Goal: Transaction & Acquisition: Purchase product/service

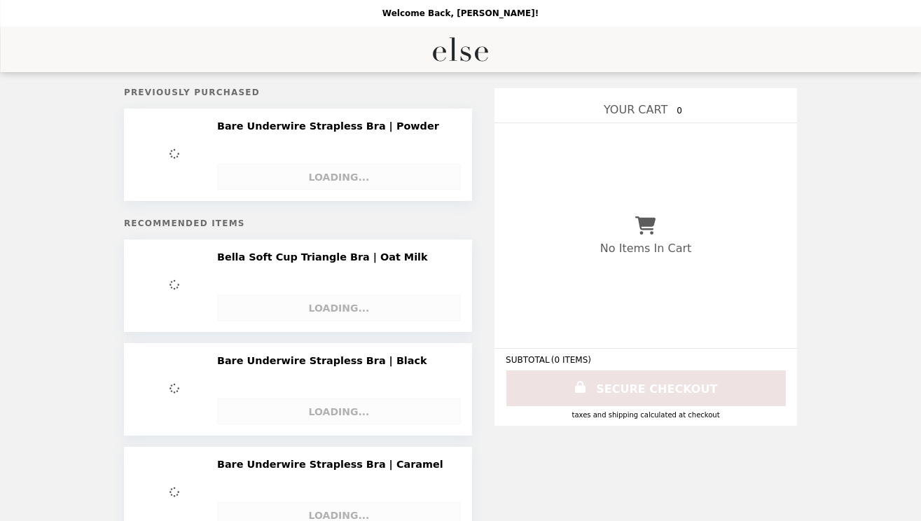
select select "**********"
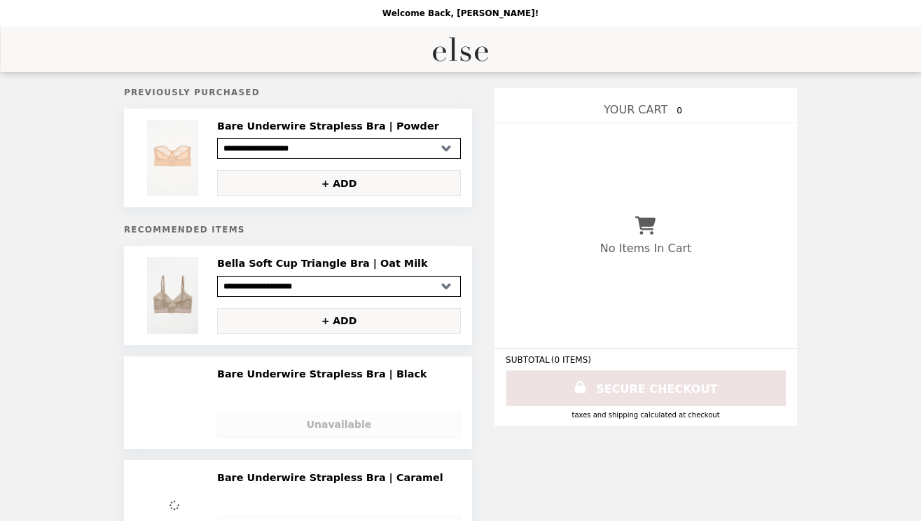
select select "**********"
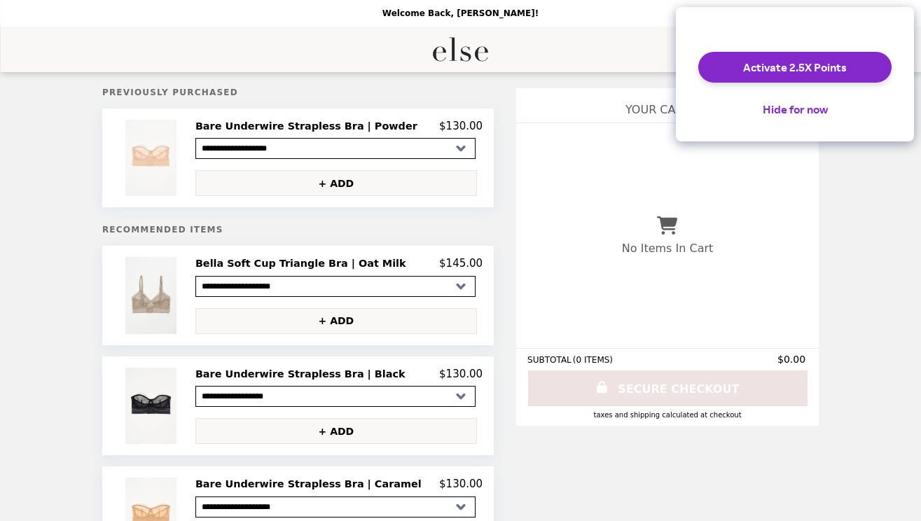
click at [256, 259] on h2 "Bella Soft Cup Triangle Bra | Oat Milk" at bounding box center [303, 263] width 216 height 13
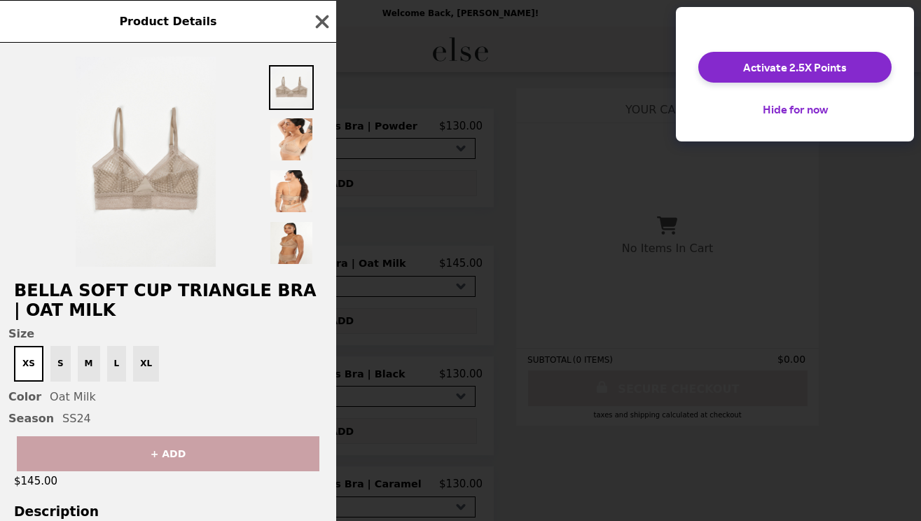
click at [87, 363] on div "XS S M L XL" at bounding box center [167, 364] width 319 height 36
click at [87, 362] on div "XS S M L XL" at bounding box center [167, 364] width 319 height 36
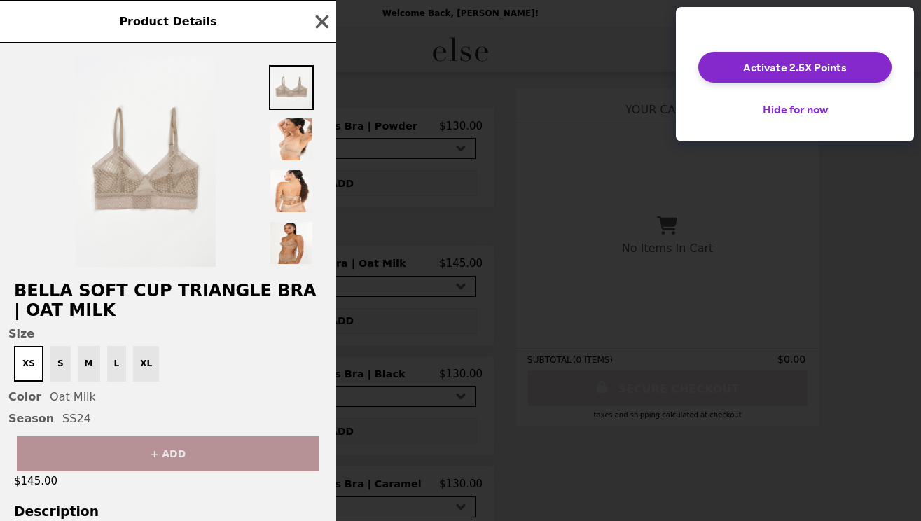
click at [112, 445] on button "+ ADD" at bounding box center [168, 453] width 303 height 35
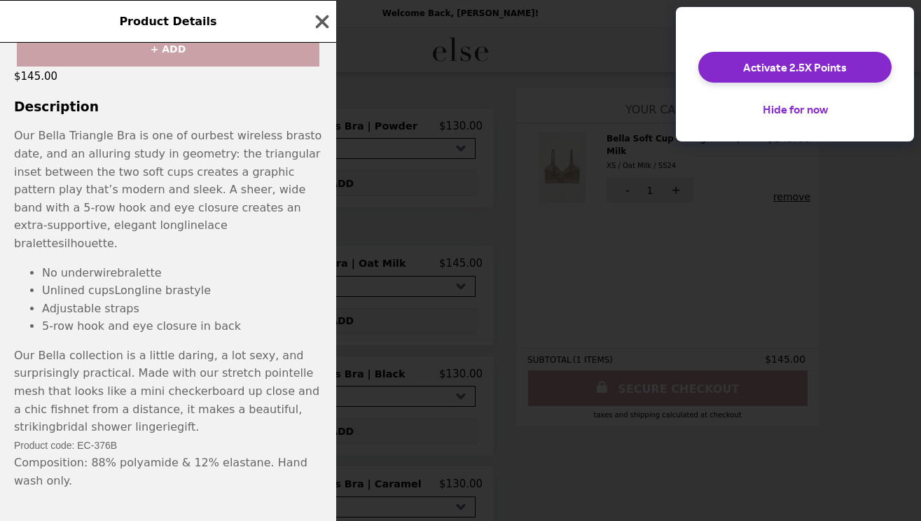
scroll to position [404, 0]
click at [322, 18] on icon "button" at bounding box center [322, 21] width 21 height 21
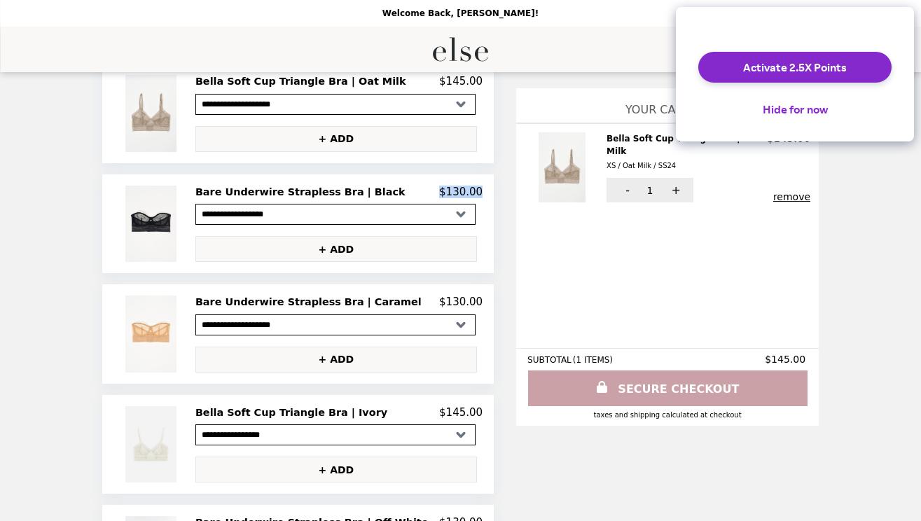
click at [309, 203] on div "**********" at bounding box center [338, 224] width 287 height 76
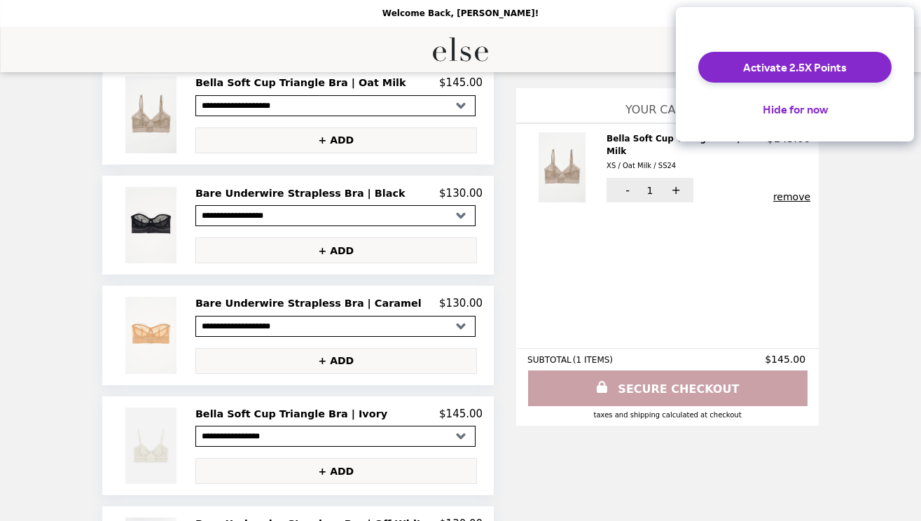
click at [312, 191] on h2 "Bare Underwire Strapless Bra | Black" at bounding box center [303, 193] width 216 height 13
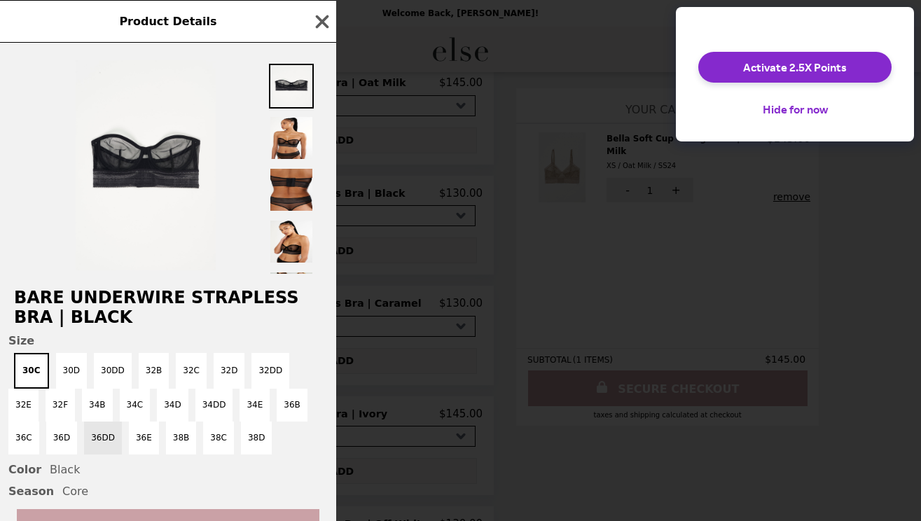
drag, startPoint x: 57, startPoint y: 436, endPoint x: 67, endPoint y: 434, distance: 9.2
click at [57, 435] on button "36D" at bounding box center [62, 438] width 32 height 33
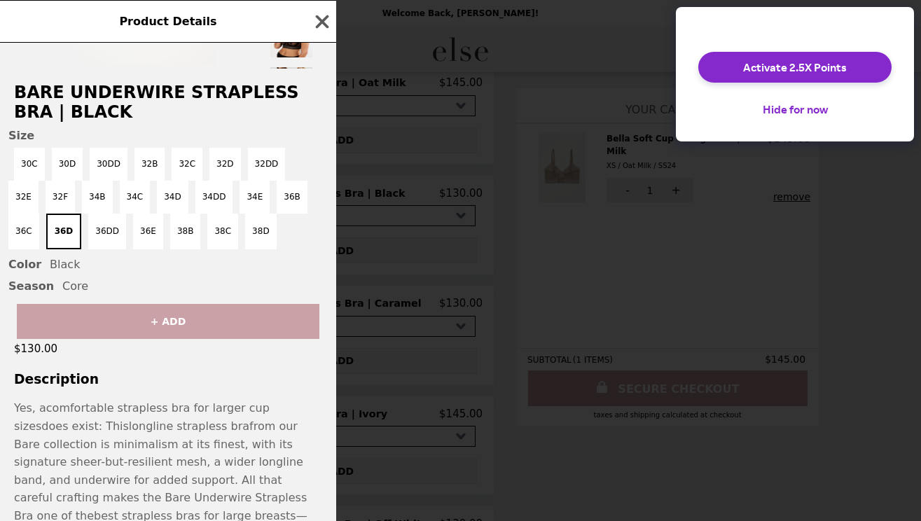
scroll to position [79, 0]
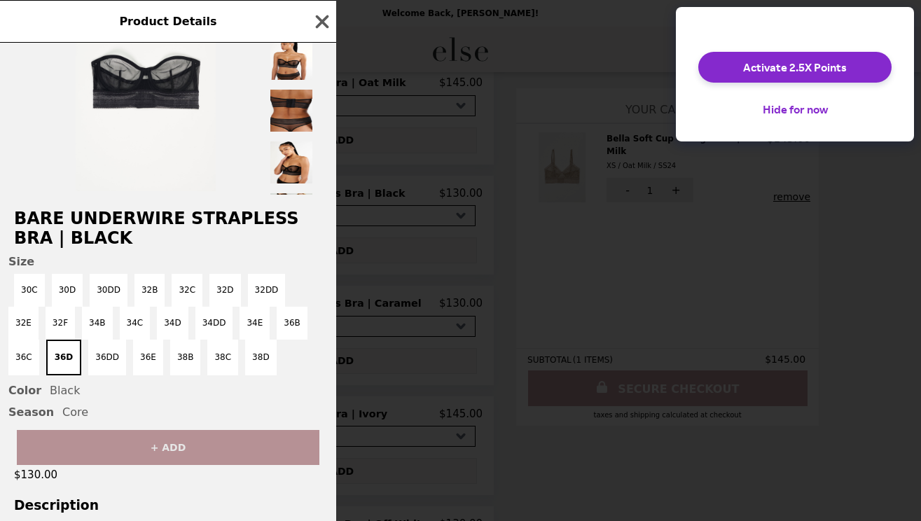
click at [170, 454] on button "+ ADD" at bounding box center [168, 447] width 303 height 35
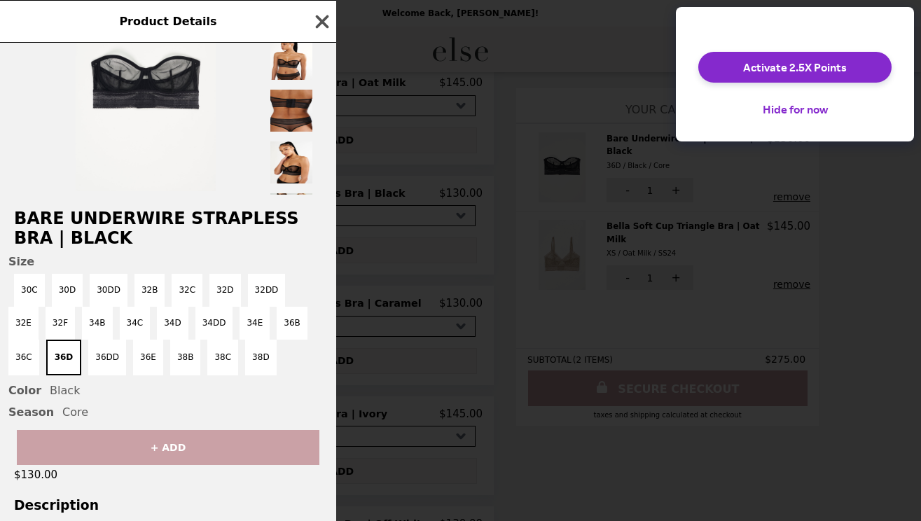
click at [320, 18] on icon "button" at bounding box center [322, 21] width 13 height 13
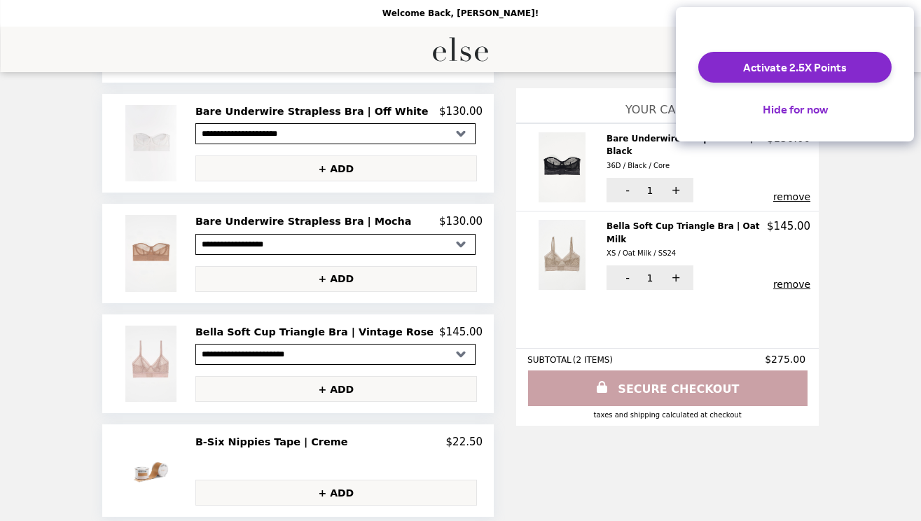
scroll to position [717, 0]
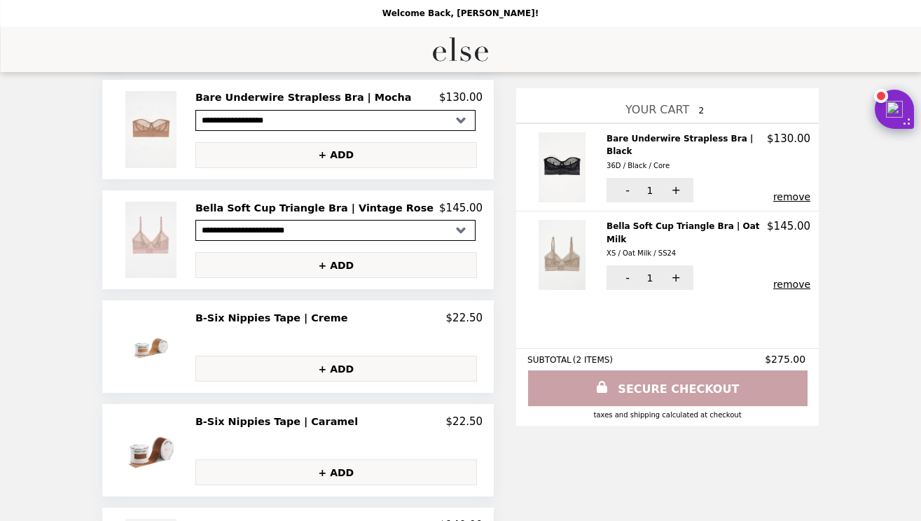
click at [300, 202] on h2 "Bella Soft Cup Triangle Bra | Vintage Rose" at bounding box center [317, 208] width 244 height 13
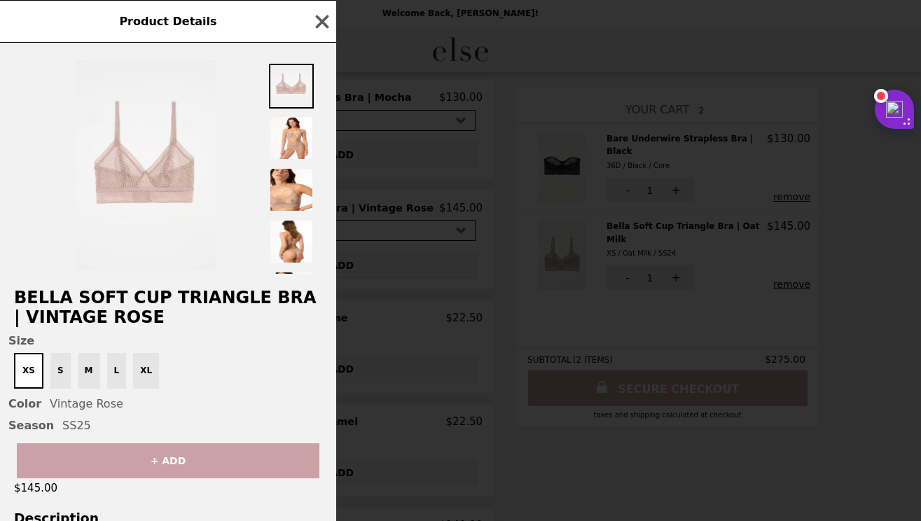
click at [85, 373] on div "XS S M L XL" at bounding box center [167, 371] width 319 height 36
click at [84, 369] on div "XS S M L XL" at bounding box center [167, 371] width 319 height 36
click at [88, 370] on div "XS S M L XL" at bounding box center [167, 371] width 319 height 36
click at [118, 373] on div "XS S M L XL" at bounding box center [167, 371] width 319 height 36
click at [111, 372] on div "XS S M L XL" at bounding box center [167, 371] width 319 height 36
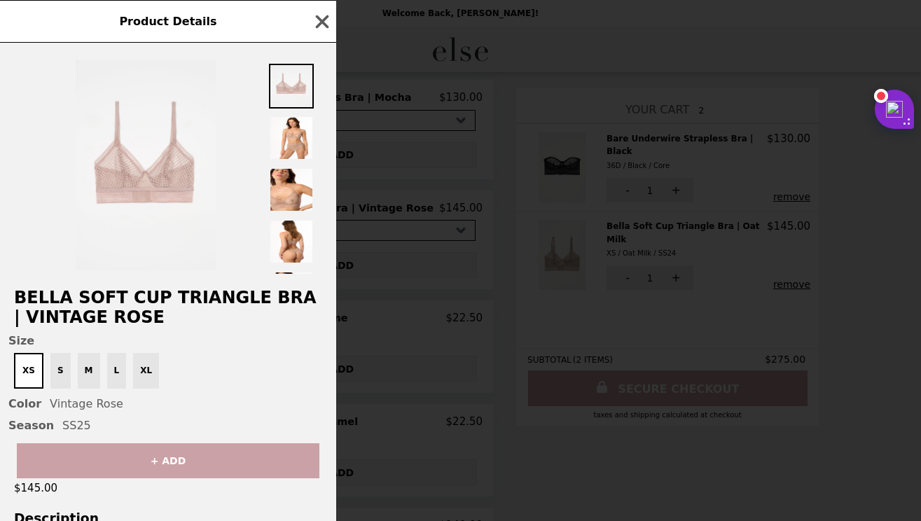
click at [593, 76] on div "Product Details Bella Soft Cup Triangle Bra | Vintage Rose Size XS S M L XL Col…" at bounding box center [460, 260] width 921 height 521
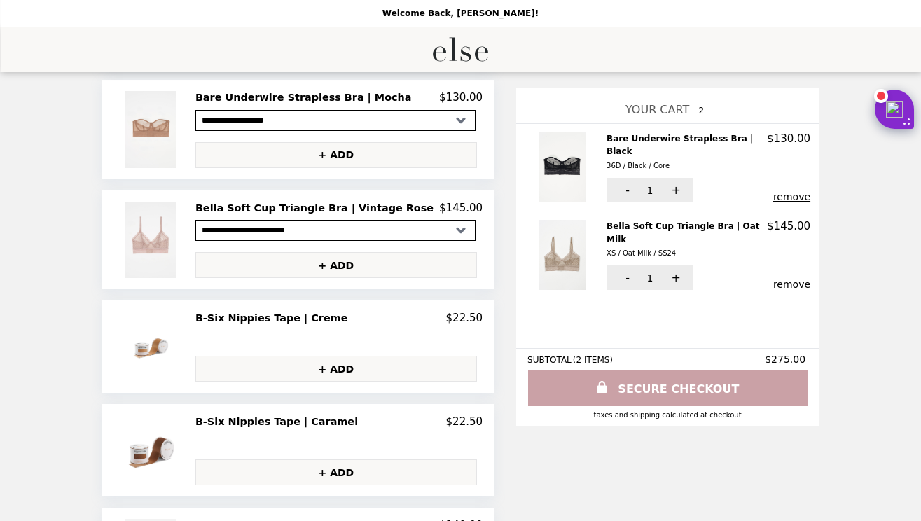
click at [457, 45] on img "Main" at bounding box center [460, 49] width 57 height 29
